Goal: Task Accomplishment & Management: Use online tool/utility

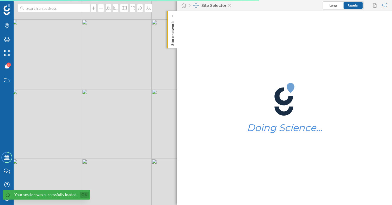
click at [84, 196] on link "Ok" at bounding box center [84, 195] width 9 height 6
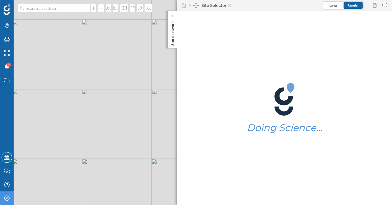
click at [9, 202] on div "My Profile" at bounding box center [7, 199] width 14 height 14
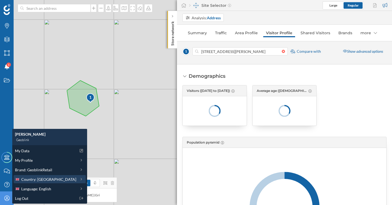
click at [42, 180] on span "Country: [GEOGRAPHIC_DATA]" at bounding box center [48, 180] width 55 height 6
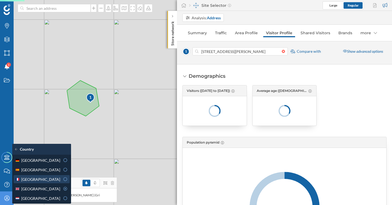
click at [40, 180] on div "[GEOGRAPHIC_DATA]" at bounding box center [37, 180] width 45 height 6
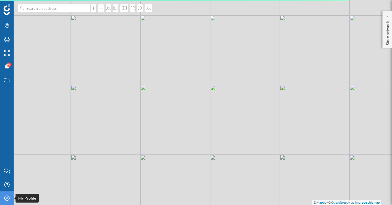
click at [10, 201] on icon "My Profile" at bounding box center [7, 198] width 7 height 5
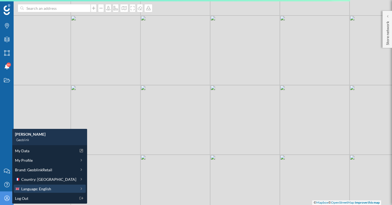
click at [33, 191] on span "Language: English" at bounding box center [36, 189] width 30 height 6
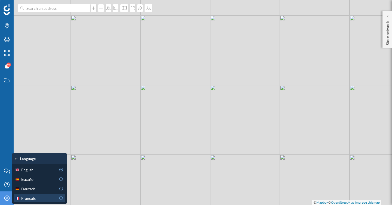
click at [37, 197] on div "Français" at bounding box center [35, 199] width 41 height 6
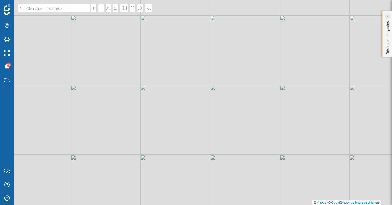
click at [387, 17] on icon at bounding box center [388, 16] width 2 height 3
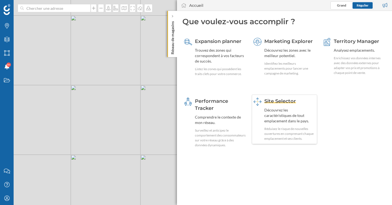
click at [278, 102] on span "Site Selector" at bounding box center [281, 101] width 32 height 6
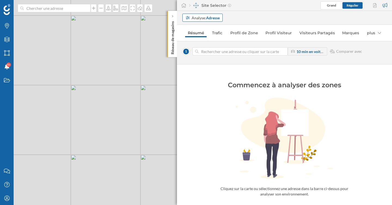
click at [210, 18] on strong "Adresse" at bounding box center [213, 18] width 14 height 5
click at [213, 37] on div "Zone commerciale" at bounding box center [202, 38] width 32 height 5
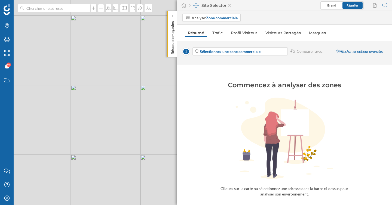
drag, startPoint x: 87, startPoint y: 119, endPoint x: 144, endPoint y: 130, distance: 58.0
click at [144, 130] on div "© Mapbox © OpenStreetMap Improve this map" at bounding box center [196, 102] width 392 height 205
drag, startPoint x: 78, startPoint y: 118, endPoint x: 147, endPoint y: 118, distance: 68.7
click at [147, 118] on div "© Mapbox © OpenStreetMap Improve this map" at bounding box center [196, 102] width 392 height 205
drag, startPoint x: 89, startPoint y: 133, endPoint x: 85, endPoint y: 147, distance: 14.2
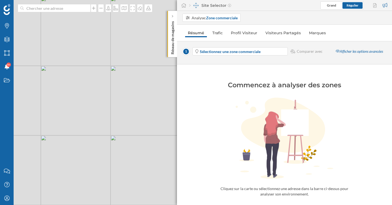
click at [85, 147] on div "© Mapbox © OpenStreetMap Improve this map" at bounding box center [196, 102] width 392 height 205
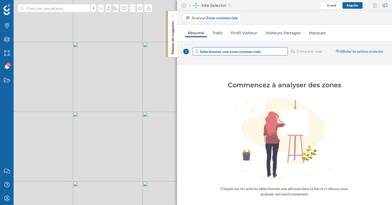
click at [231, 52] on strong "Sélectionnez une zone commerciale" at bounding box center [230, 51] width 61 height 5
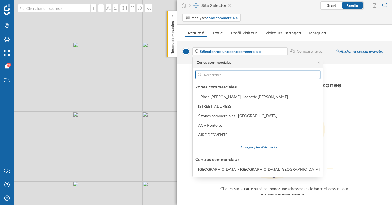
click at [216, 76] on input "text" at bounding box center [258, 75] width 113 height 8
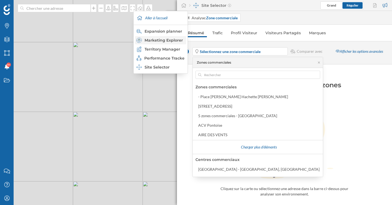
click at [174, 41] on div "Marketing Explorer" at bounding box center [161, 40] width 48 height 5
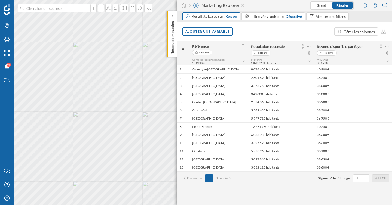
click at [209, 17] on div "Résultats basés sur : Région" at bounding box center [215, 16] width 46 height 5
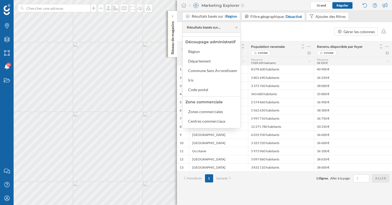
scroll to position [58, 0]
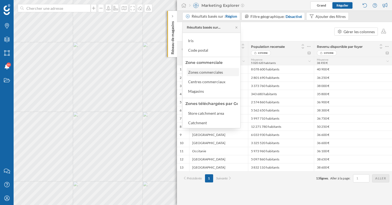
click at [196, 72] on div "Zones commerciales" at bounding box center [205, 72] width 35 height 5
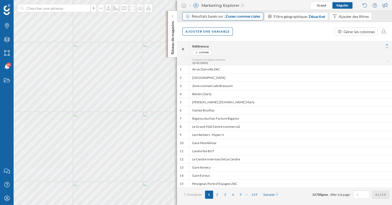
click at [209, 18] on div "Résultats basés sur : Zones commerciales" at bounding box center [226, 16] width 69 height 5
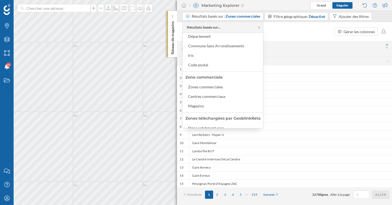
scroll to position [57, 0]
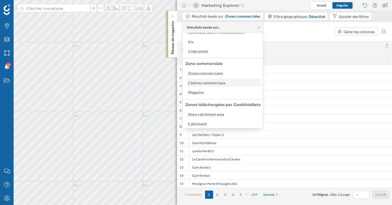
click at [211, 83] on div "Centres commerciaux" at bounding box center [206, 83] width 37 height 5
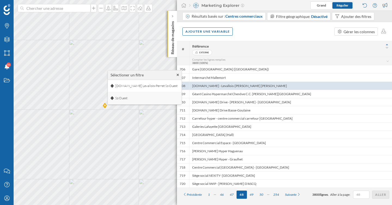
click at [121, 100] on span "So Ouest" at bounding box center [121, 98] width 15 height 8
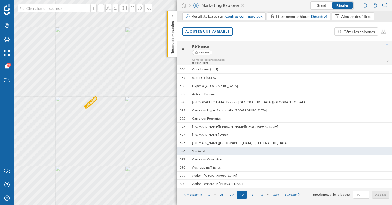
click at [226, 152] on div "So Ouest" at bounding box center [290, 151] width 203 height 8
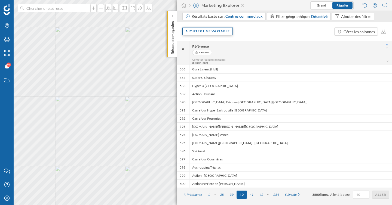
click at [206, 32] on div "Ajouter une variable" at bounding box center [208, 31] width 50 height 8
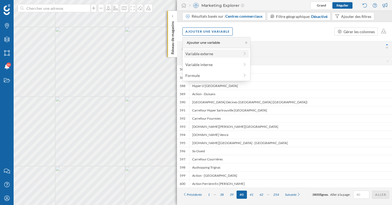
click at [207, 53] on div "Variable externe" at bounding box center [213, 54] width 54 height 6
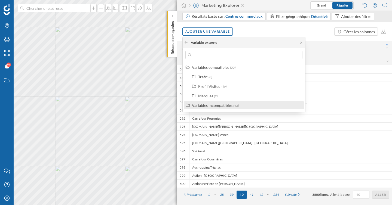
click at [208, 106] on div "Variables incompatibles" at bounding box center [212, 105] width 41 height 5
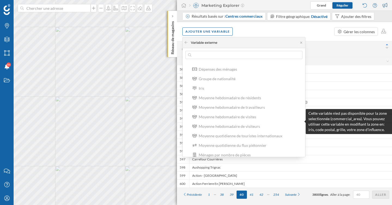
scroll to position [0, 0]
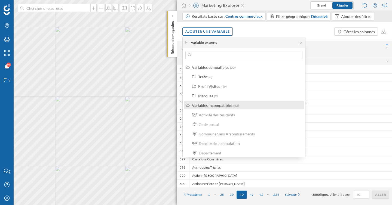
click at [213, 108] on label "Variables incompatibles (43)" at bounding box center [215, 106] width 47 height 6
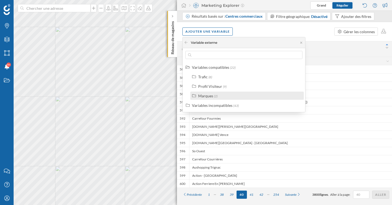
click at [208, 95] on div "Marques" at bounding box center [205, 96] width 15 height 5
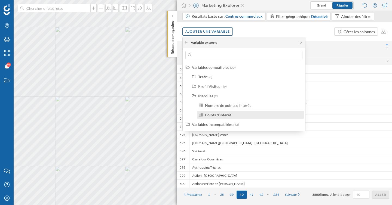
click at [216, 114] on div "Points d'intérêt" at bounding box center [218, 115] width 26 height 5
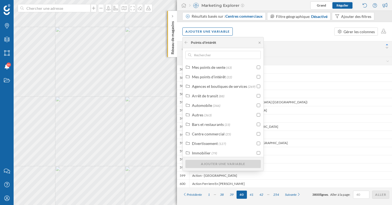
click at [294, 36] on div "Ajouter une variable Gérer les colonnes" at bounding box center [284, 31] width 215 height 19
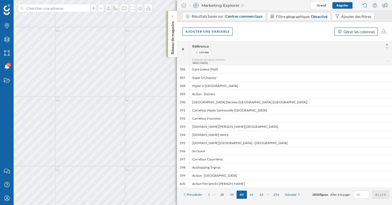
click at [358, 33] on div "Gérer les colonnes" at bounding box center [359, 32] width 31 height 6
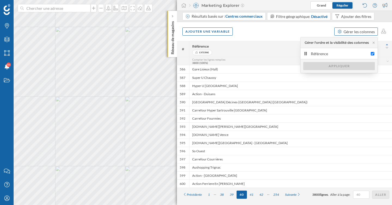
click at [358, 33] on div "Gérer les colonnes" at bounding box center [359, 32] width 31 height 6
